Goal: Task Accomplishment & Management: Use online tool/utility

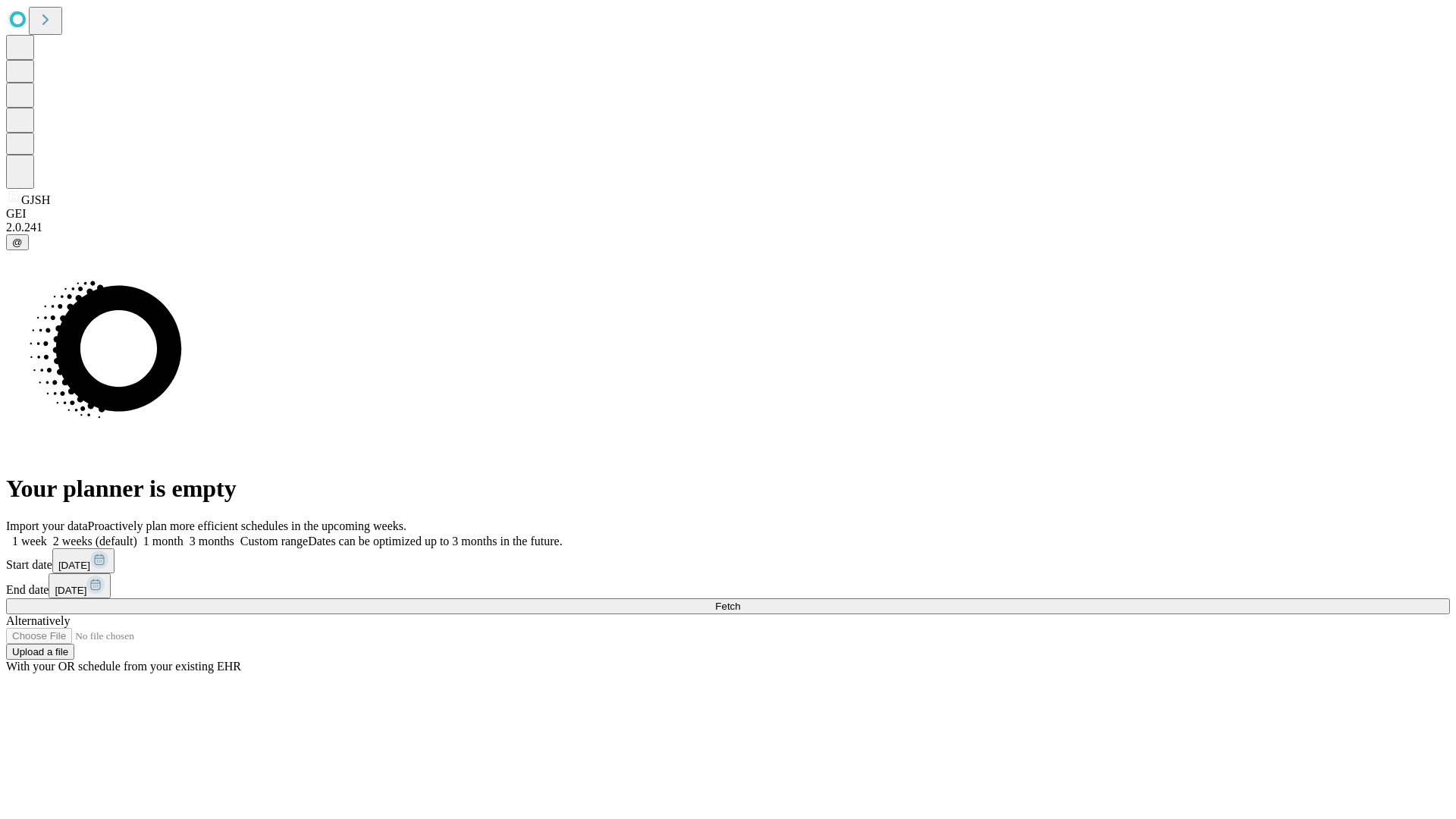
click at [740, 600] on span "Fetch" at bounding box center [728, 606] width 25 height 12
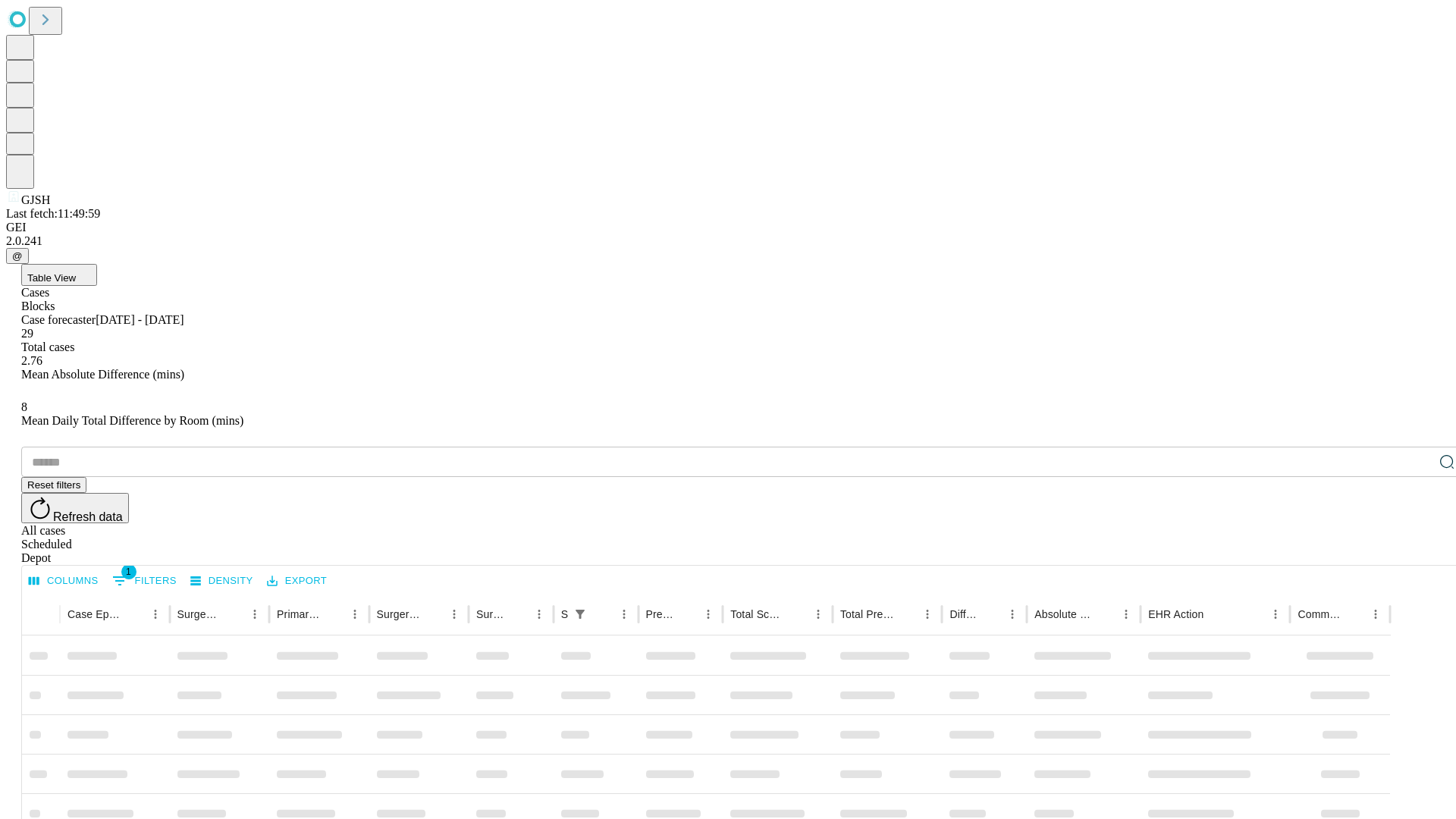
click at [1417, 551] on div "Depot" at bounding box center [743, 558] width 1444 height 13
